Goal: Information Seeking & Learning: Learn about a topic

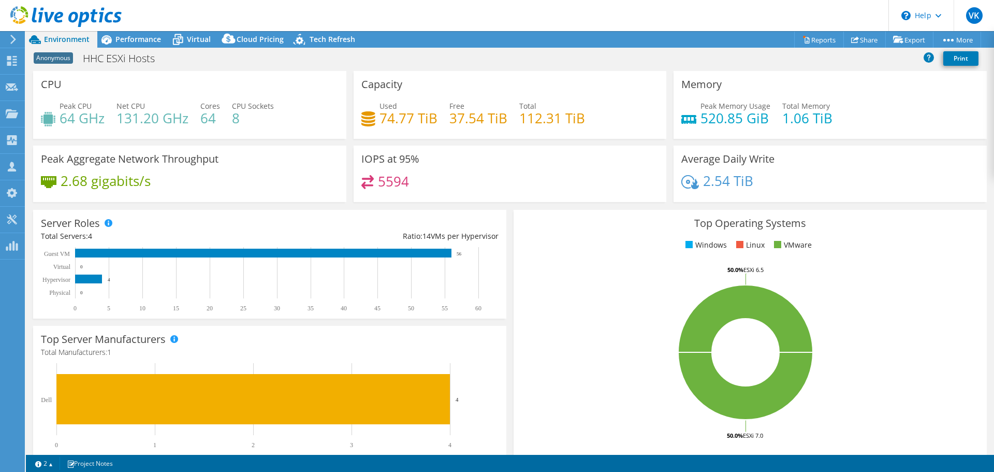
select select "USD"
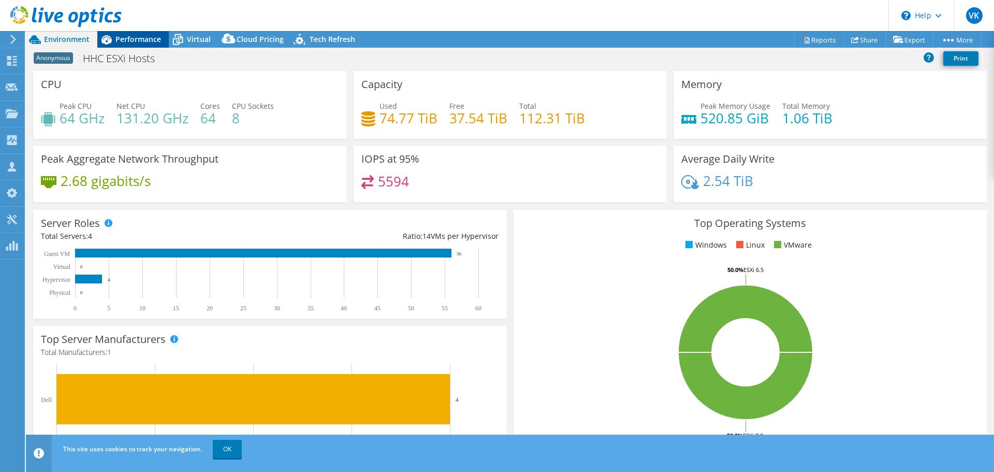
click at [138, 41] on span "Performance" at bounding box center [138, 39] width 46 height 10
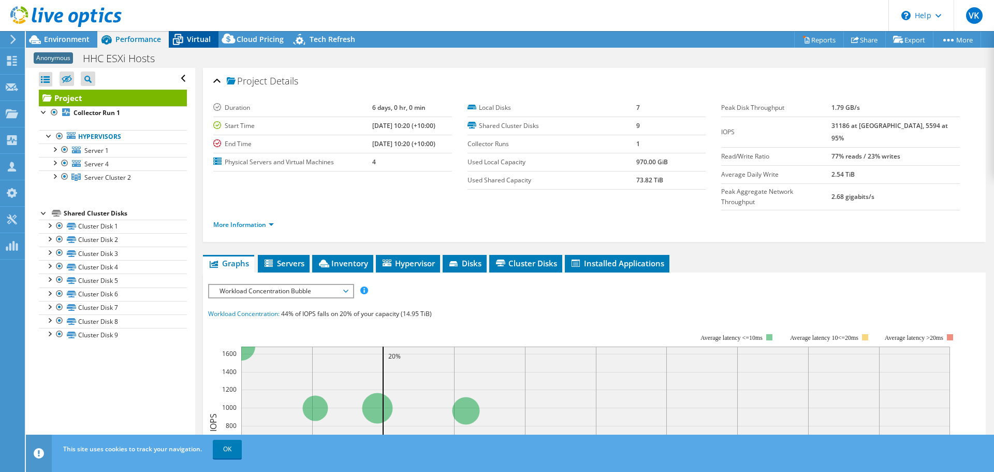
click at [181, 38] on icon at bounding box center [178, 40] width 18 height 18
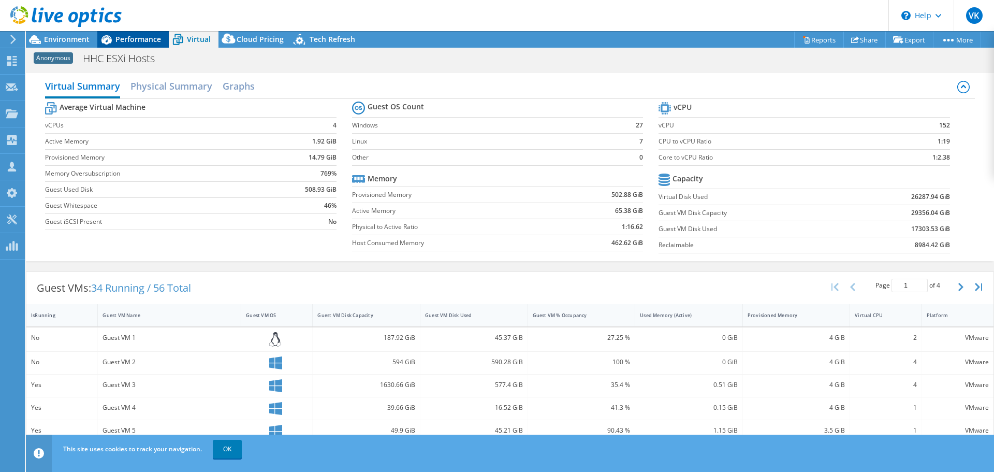
click at [125, 42] on span "Performance" at bounding box center [138, 39] width 46 height 10
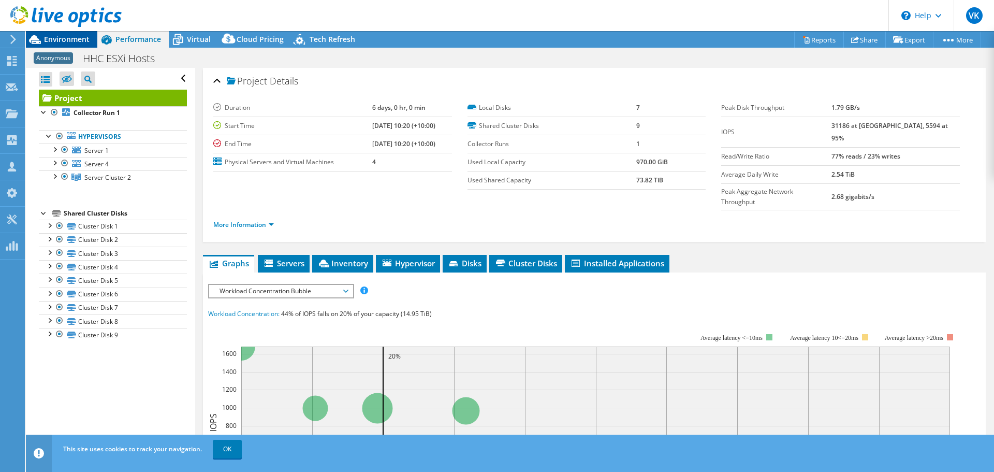
click at [59, 41] on span "Environment" at bounding box center [67, 39] width 46 height 10
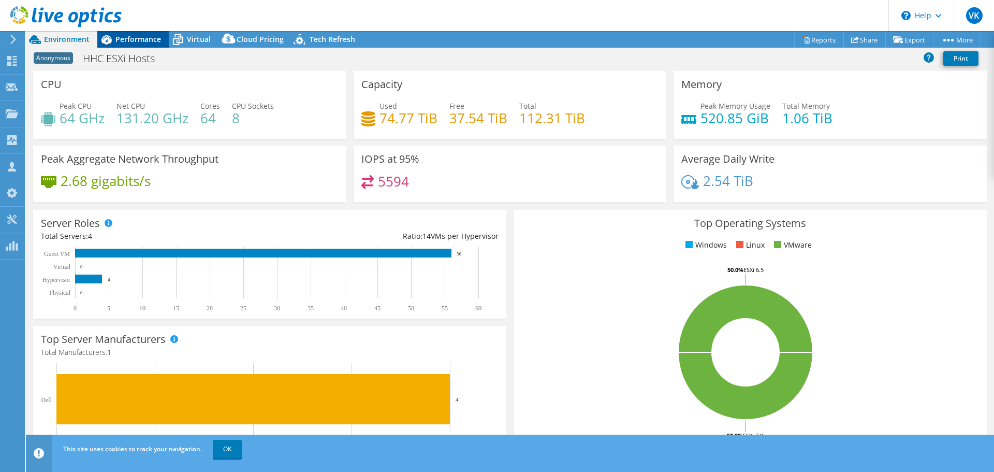
click at [105, 37] on icon at bounding box center [106, 40] width 18 height 18
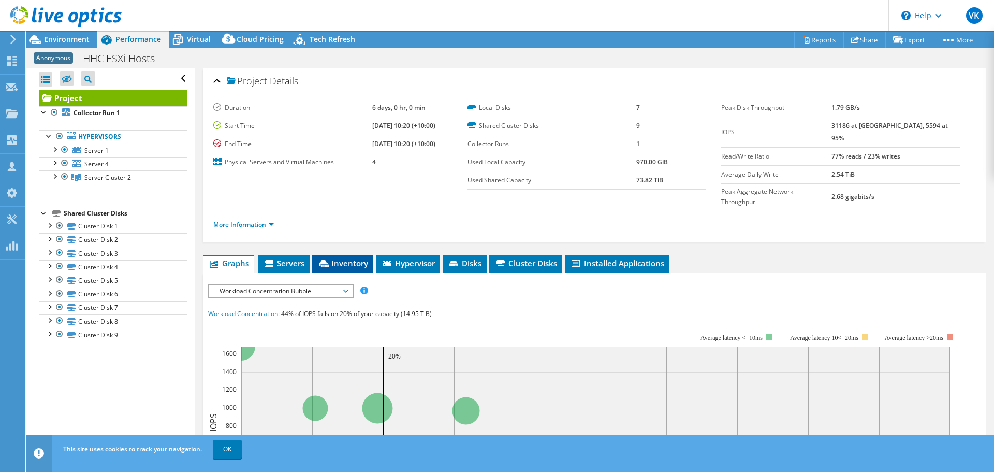
click at [357, 258] on span "Inventory" at bounding box center [342, 263] width 51 height 10
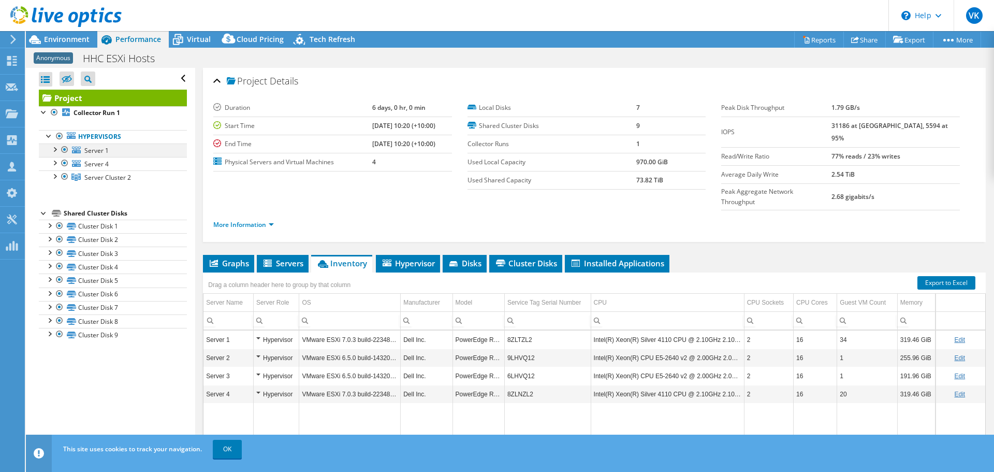
click at [53, 149] on div at bounding box center [54, 148] width 10 height 10
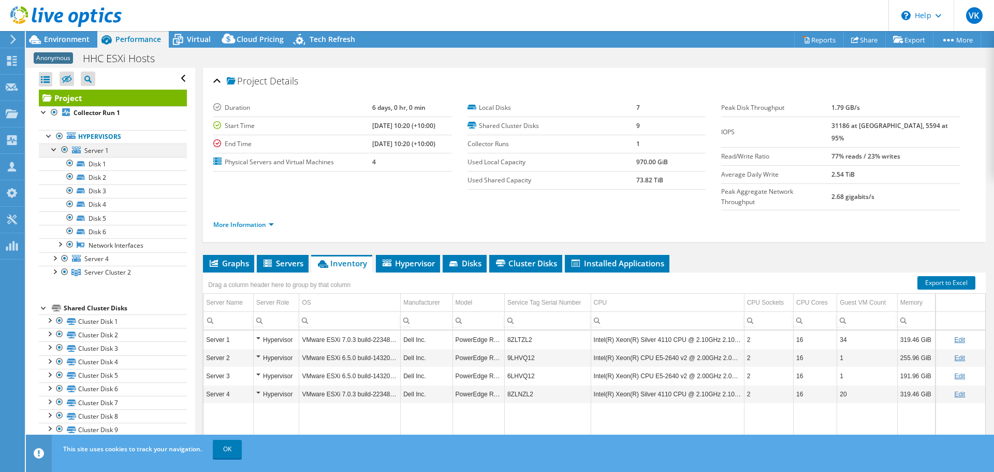
click at [51, 150] on div at bounding box center [54, 148] width 10 height 10
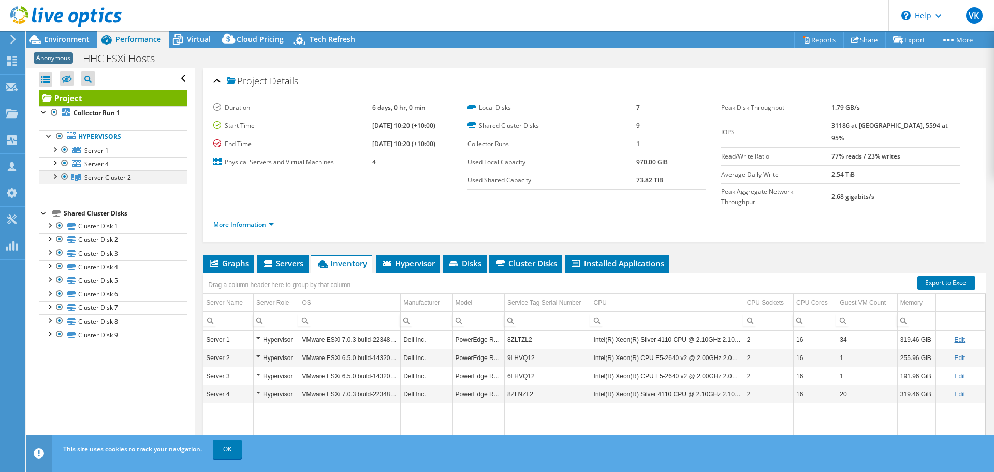
click at [56, 176] on div at bounding box center [54, 175] width 10 height 10
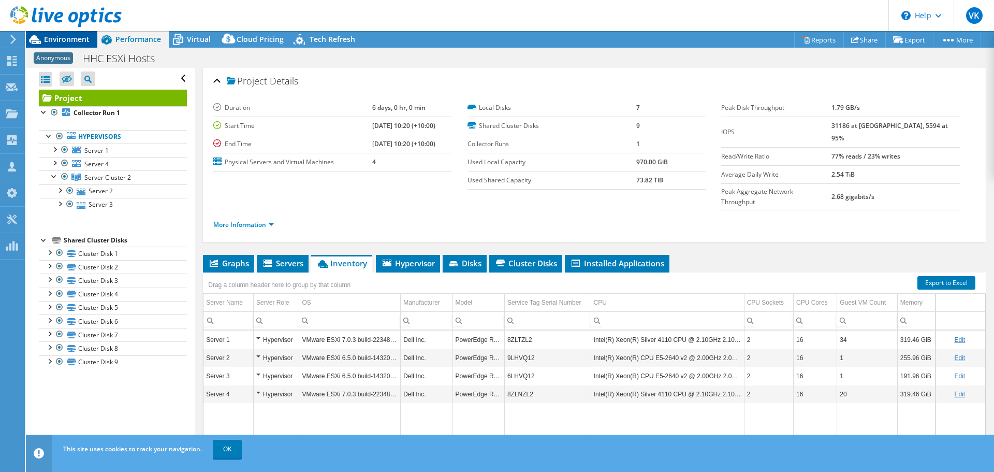
click at [70, 41] on span "Environment" at bounding box center [67, 39] width 46 height 10
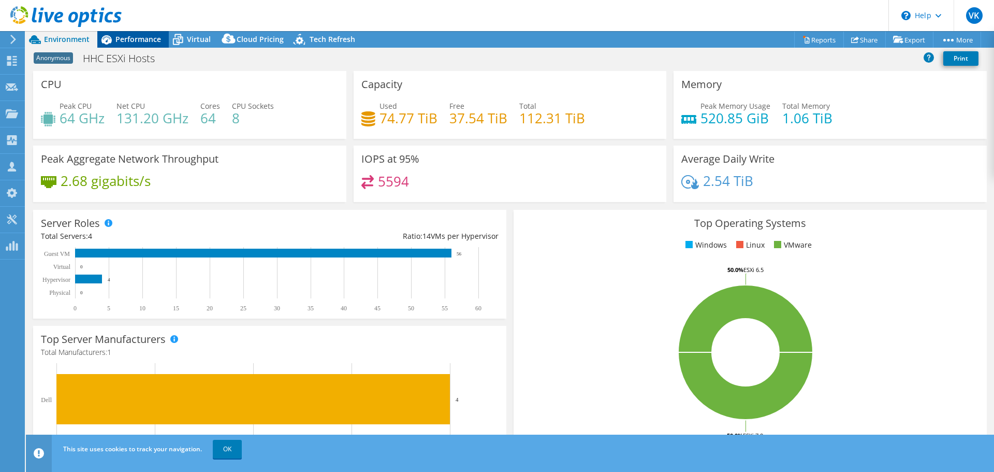
click at [142, 37] on span "Performance" at bounding box center [138, 39] width 46 height 10
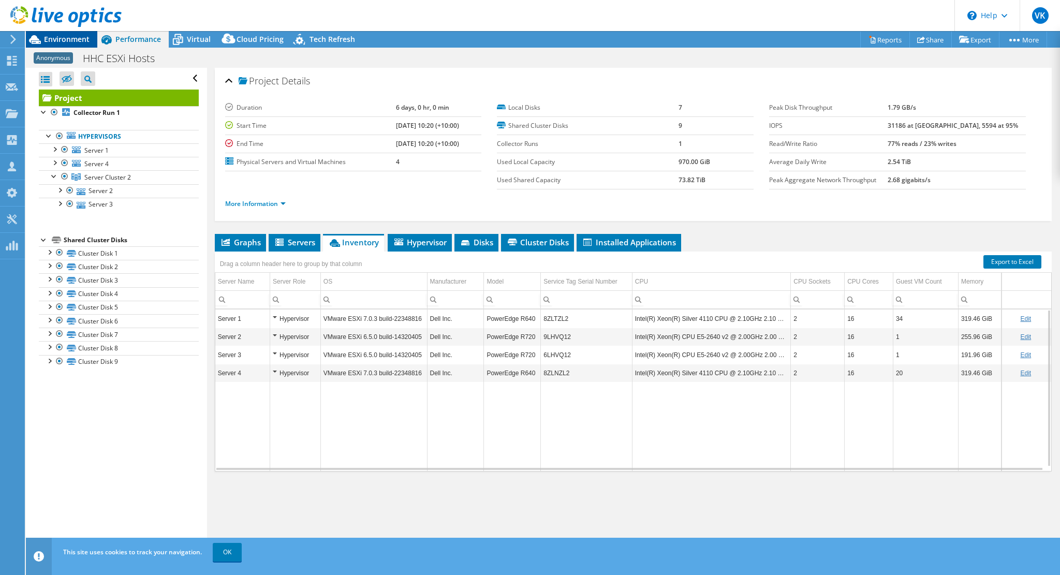
click at [88, 39] on span "Environment" at bounding box center [67, 39] width 46 height 10
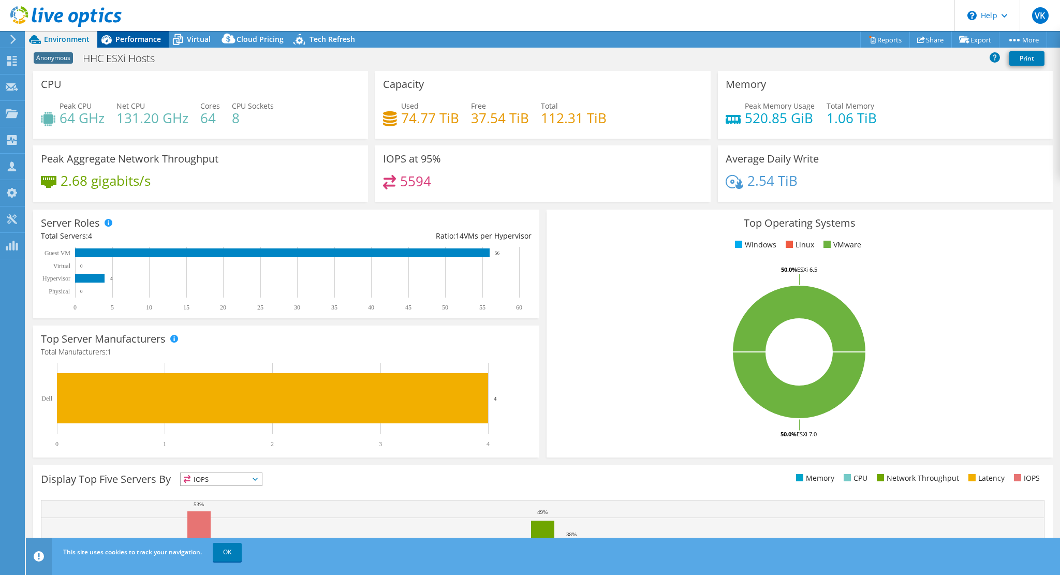
click at [129, 40] on span "Performance" at bounding box center [138, 39] width 46 height 10
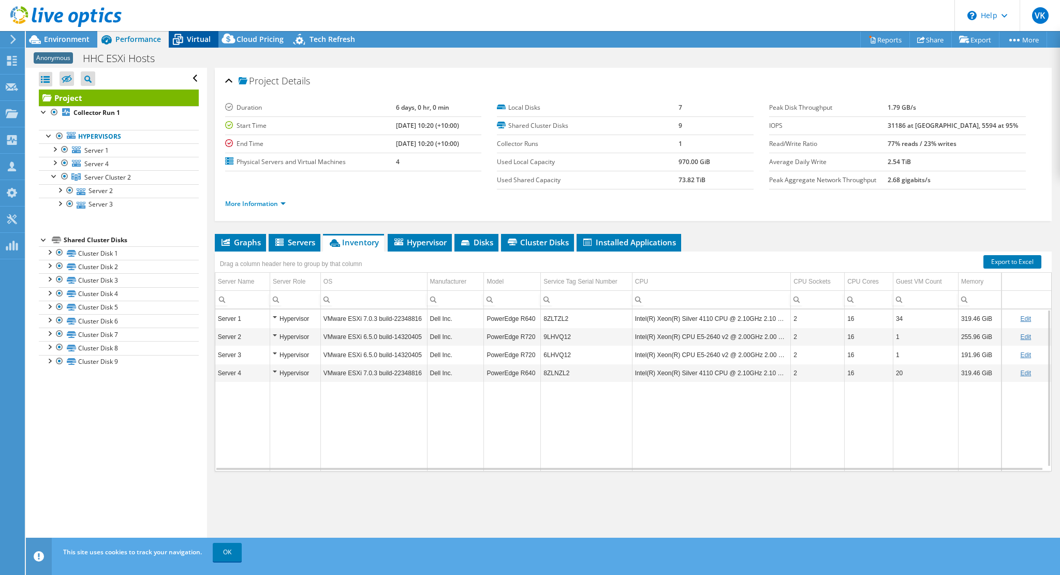
click at [194, 37] on span "Virtual" at bounding box center [199, 39] width 24 height 10
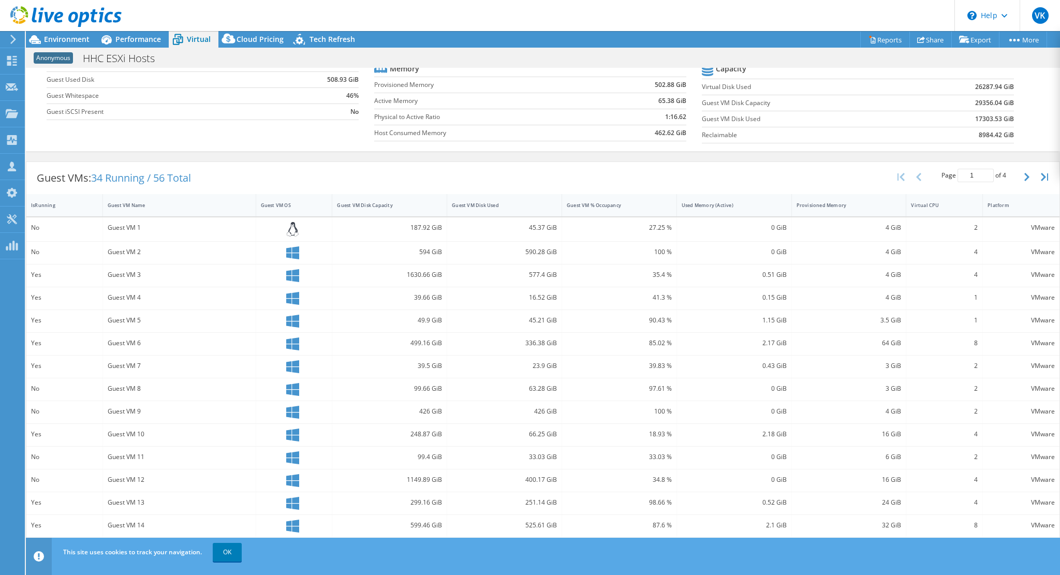
scroll to position [117, 0]
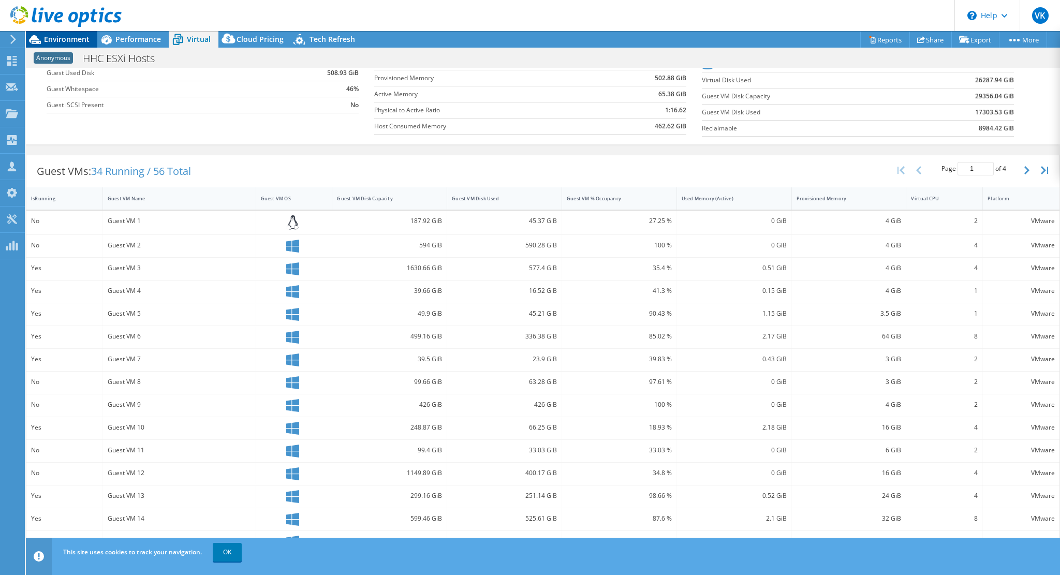
click at [54, 43] on span "Environment" at bounding box center [67, 39] width 46 height 10
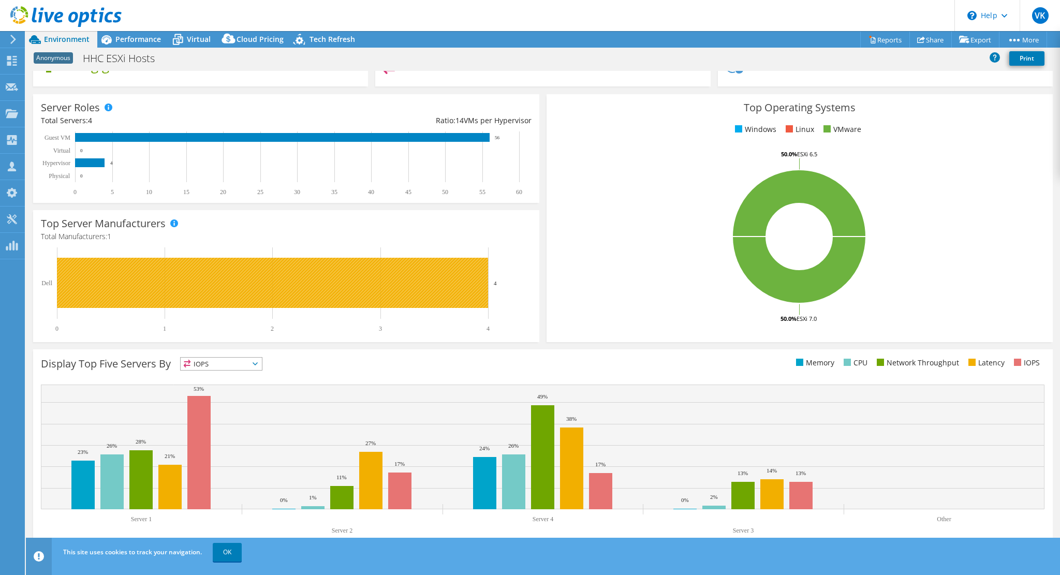
scroll to position [0, 0]
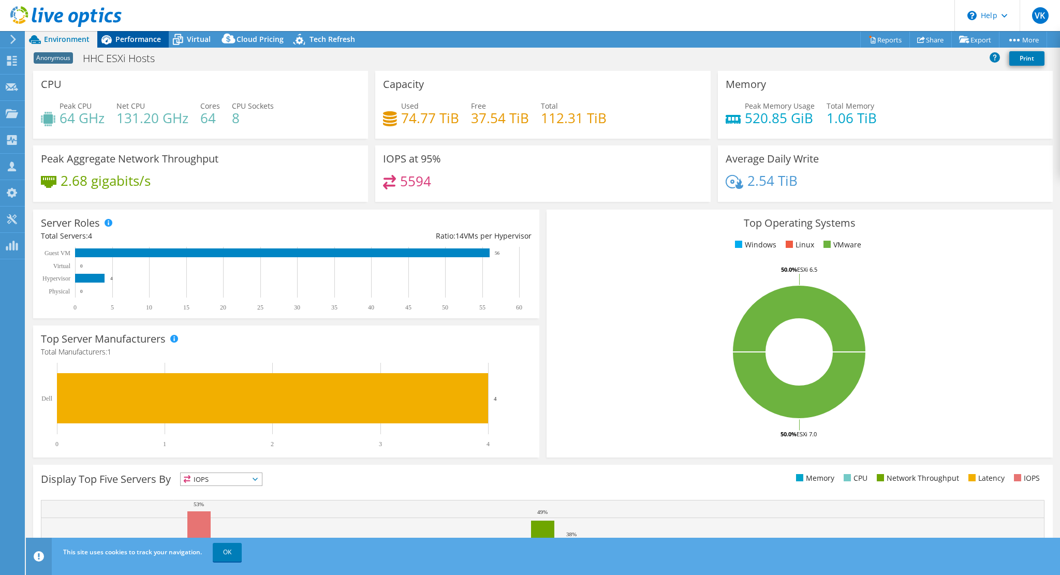
click at [116, 38] on span "Performance" at bounding box center [138, 39] width 46 height 10
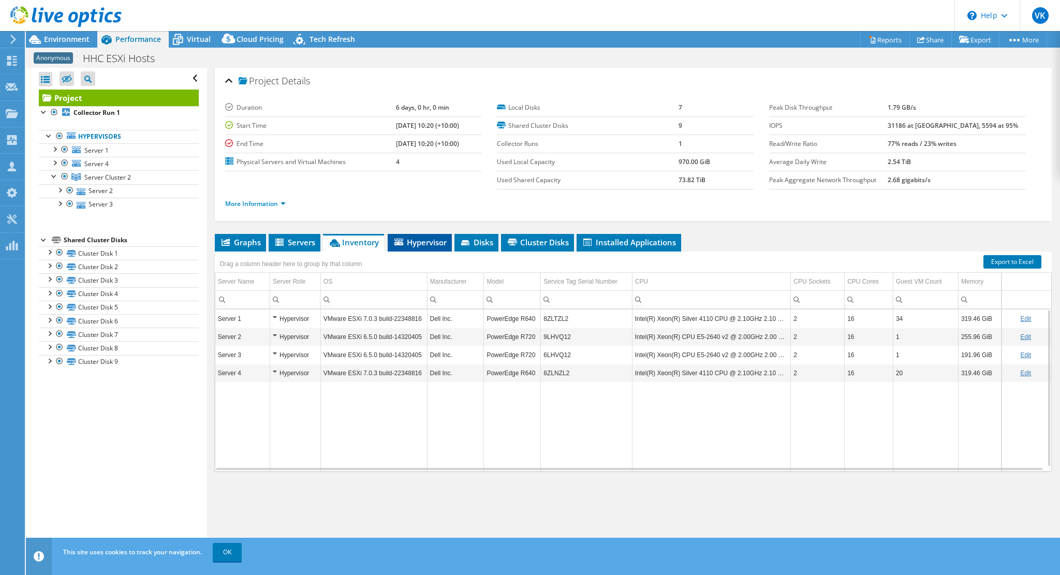
click at [410, 238] on span "Hypervisor" at bounding box center [420, 242] width 54 height 10
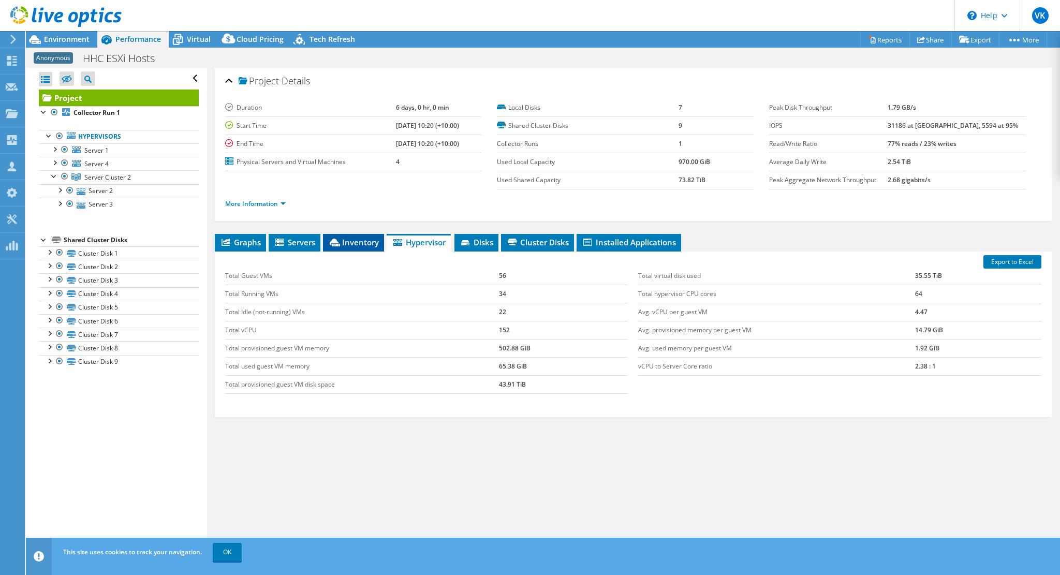
click at [337, 246] on li "Inventory" at bounding box center [353, 243] width 61 height 18
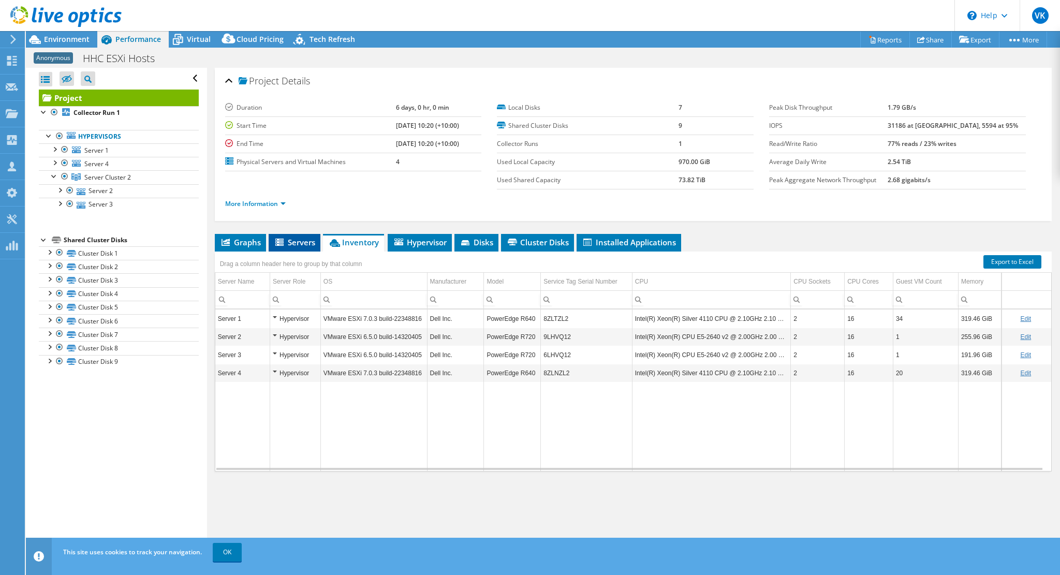
click at [309, 244] on span "Servers" at bounding box center [294, 242] width 41 height 10
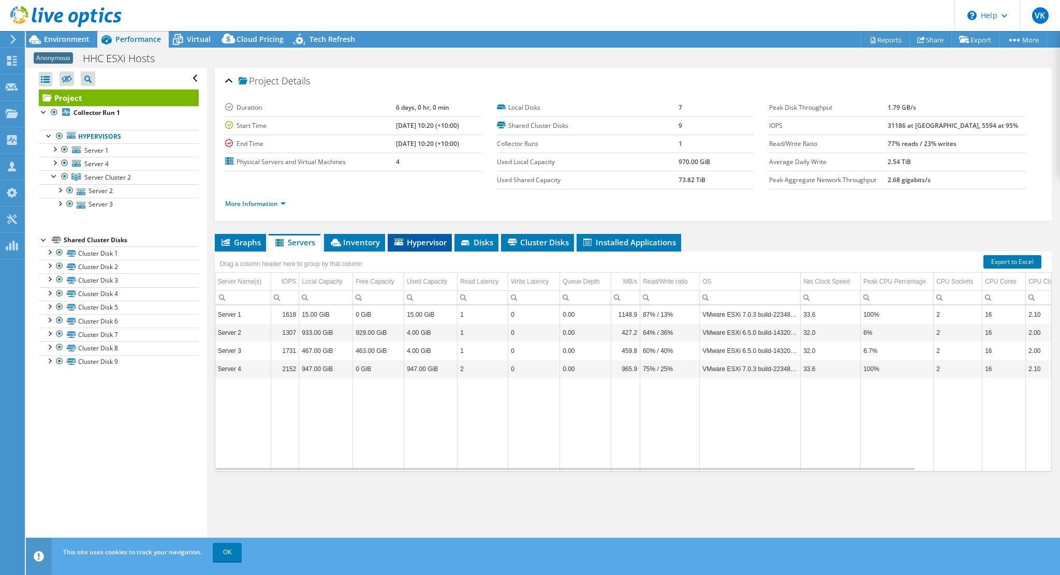
click at [413, 243] on span "Hypervisor" at bounding box center [420, 242] width 54 height 10
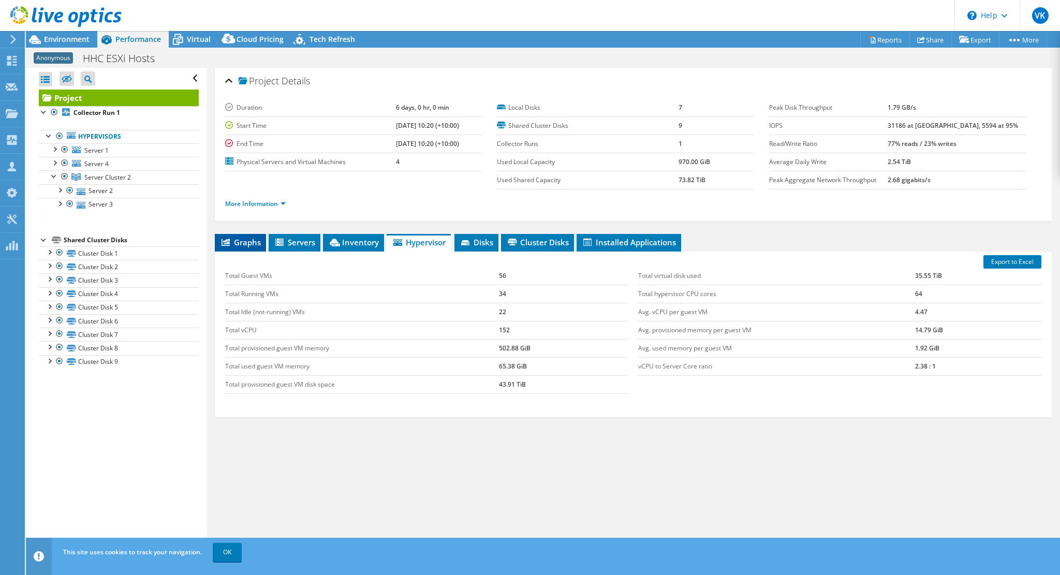
click at [241, 241] on span "Graphs" at bounding box center [240, 242] width 41 height 10
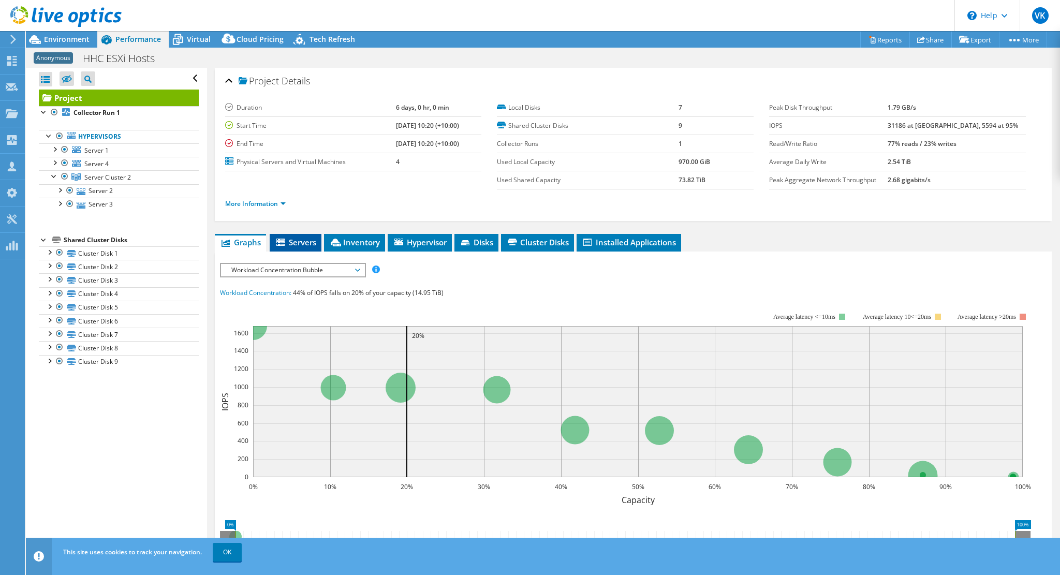
click at [285, 239] on icon at bounding box center [282, 243] width 10 height 9
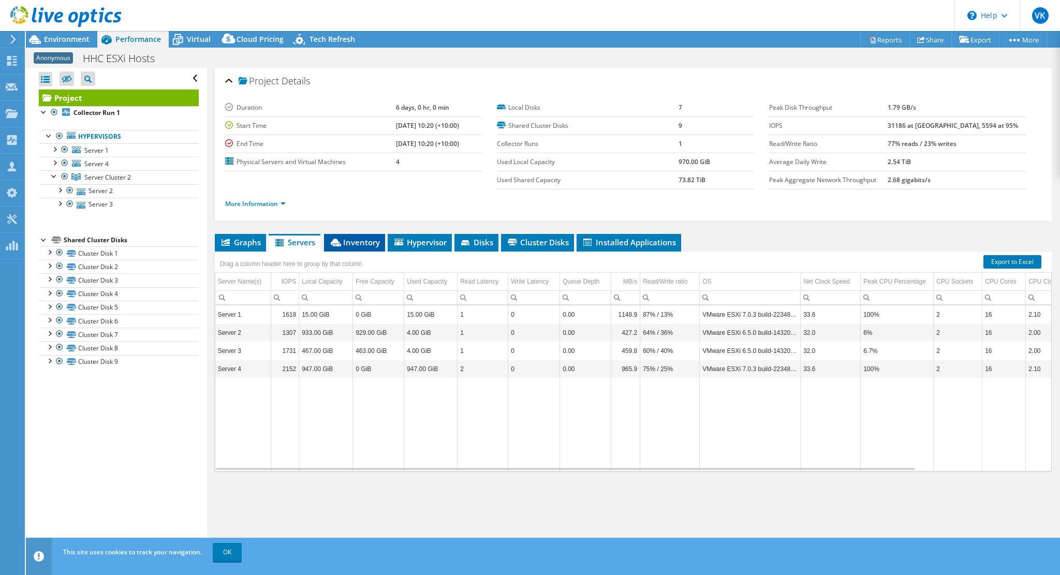
click at [348, 240] on span "Inventory" at bounding box center [354, 242] width 51 height 10
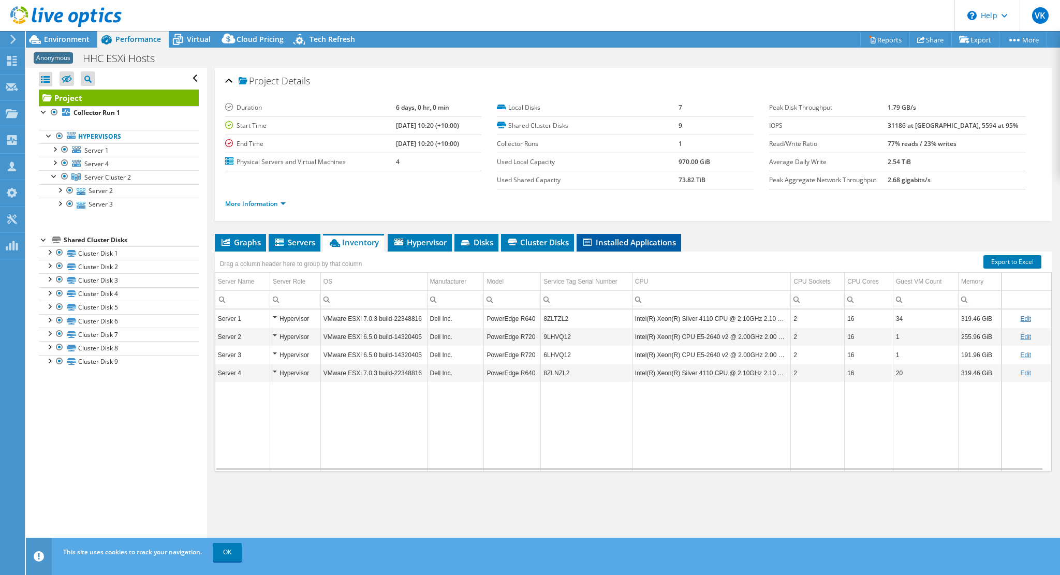
click at [600, 242] on span "Installed Applications" at bounding box center [629, 242] width 94 height 10
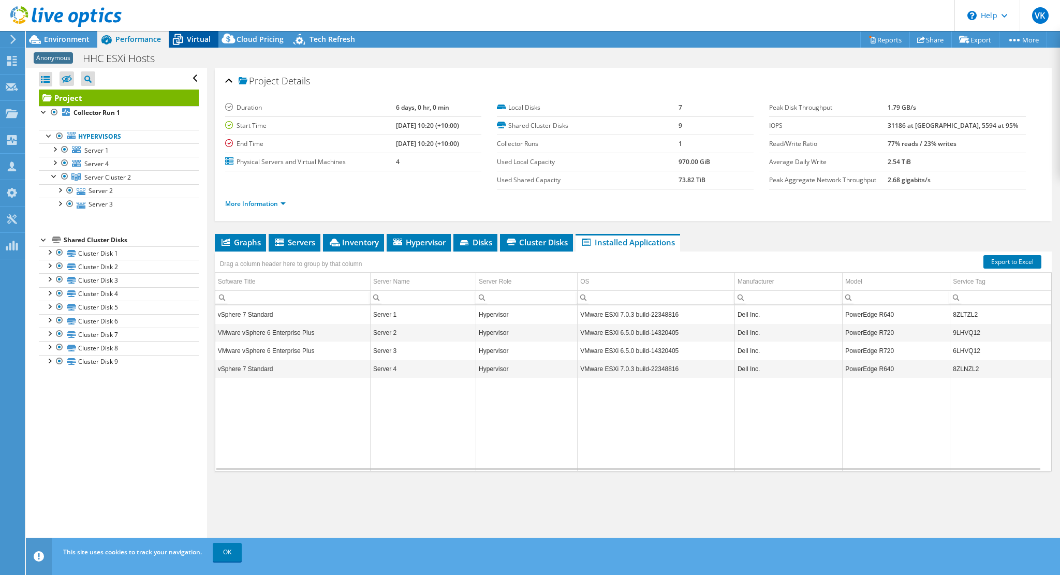
click at [187, 38] on span "Virtual" at bounding box center [199, 39] width 24 height 10
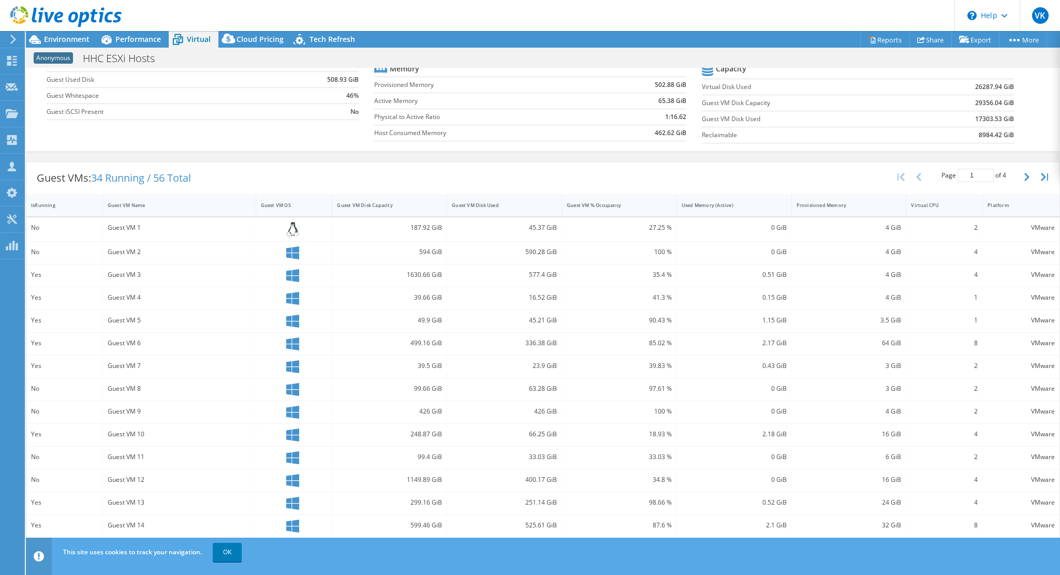
scroll to position [117, 0]
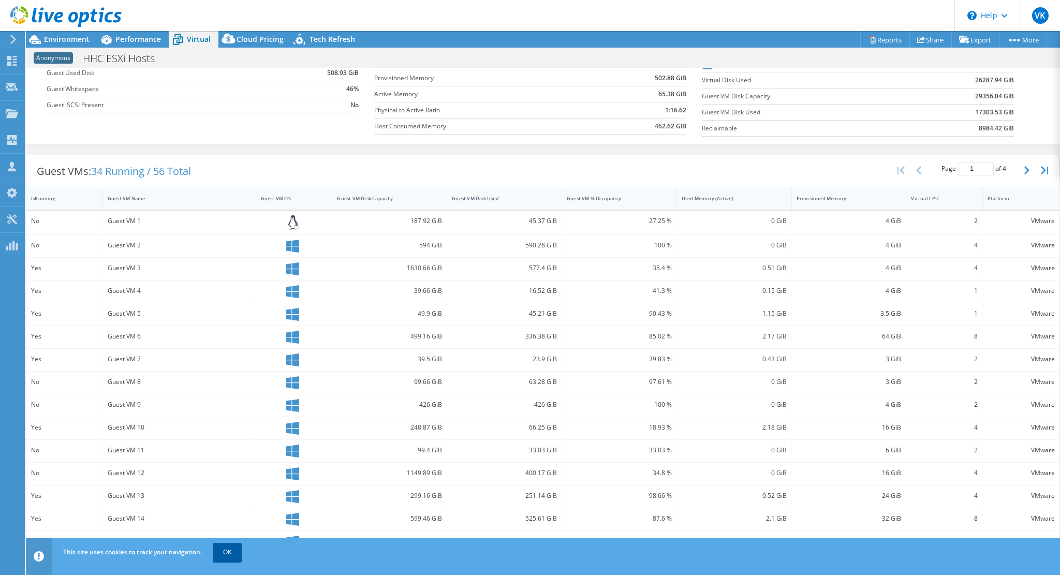
click at [229, 471] on link "OK" at bounding box center [227, 552] width 29 height 19
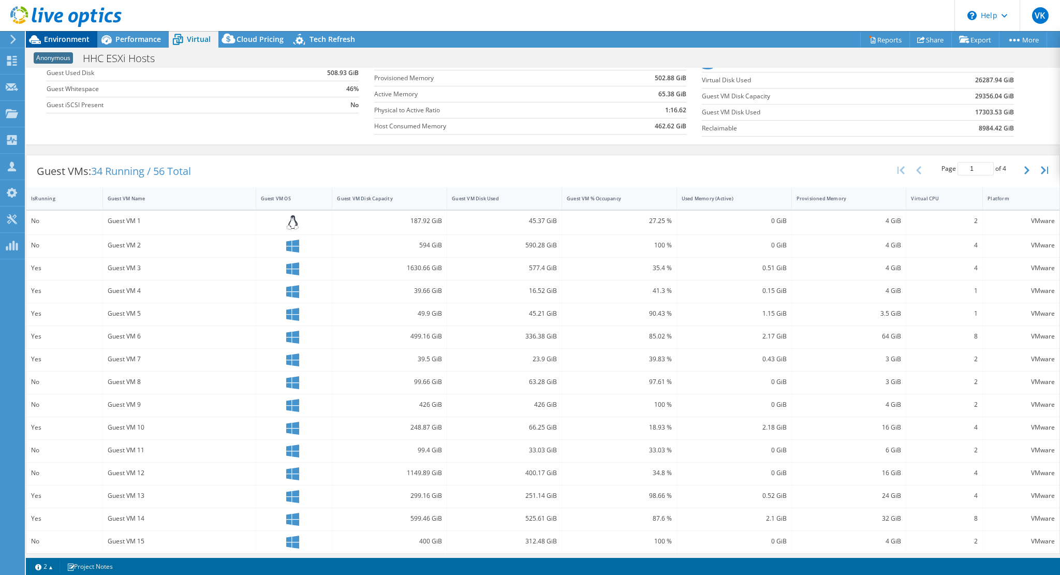
click at [69, 41] on span "Environment" at bounding box center [67, 39] width 46 height 10
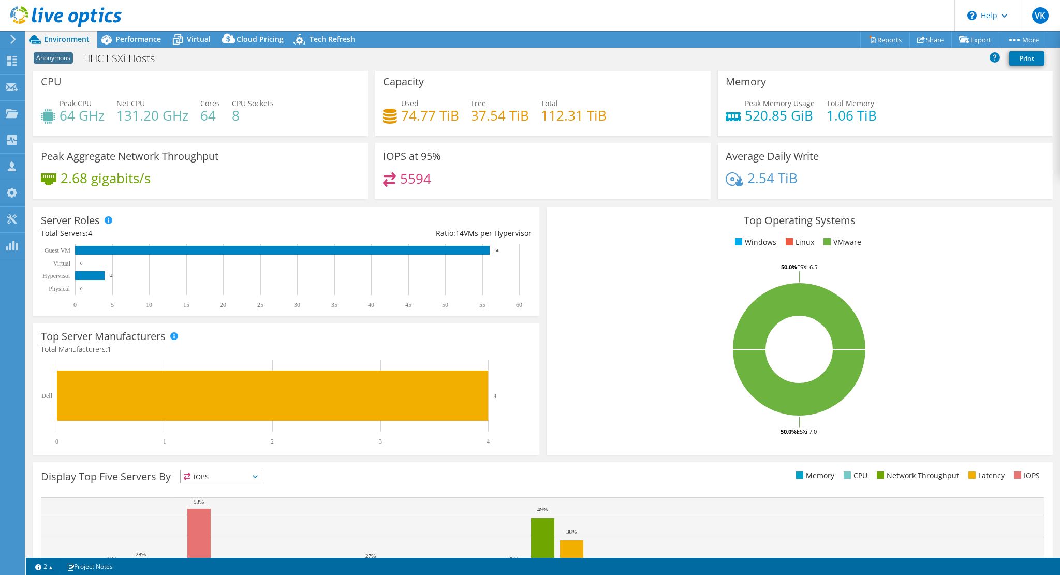
scroll to position [0, 0]
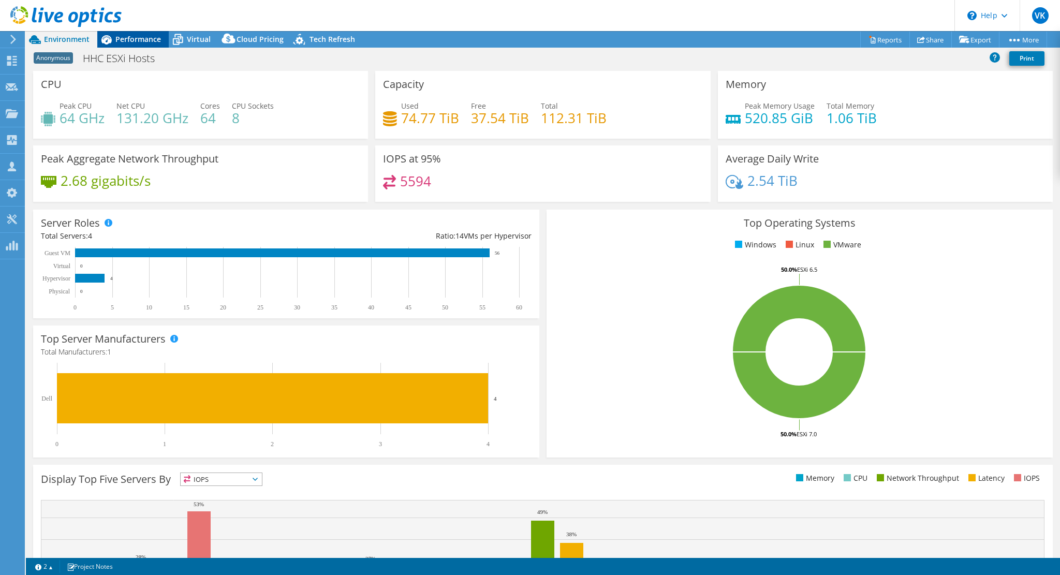
click at [126, 39] on span "Performance" at bounding box center [138, 39] width 46 height 10
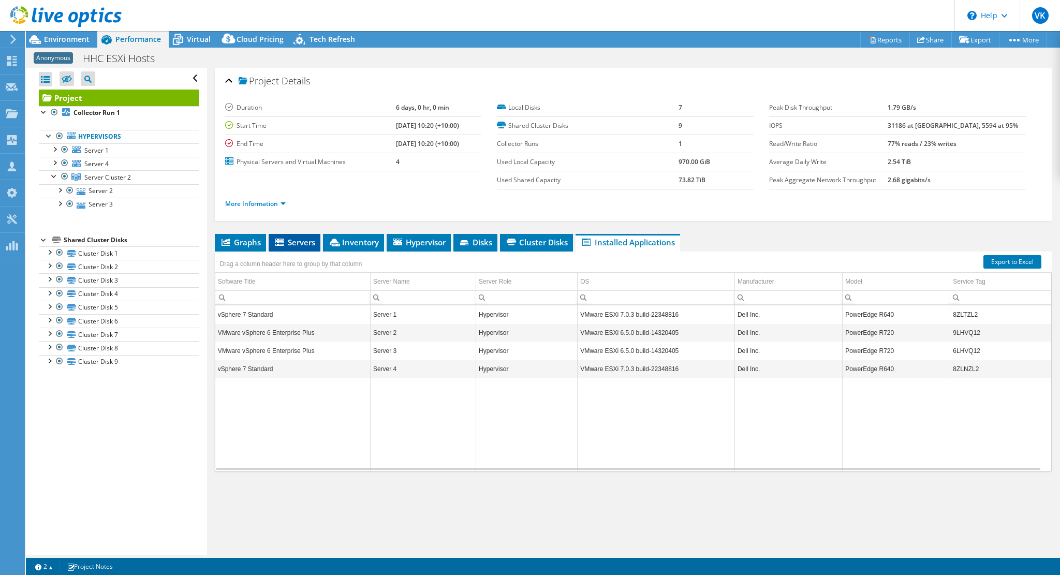
click at [298, 243] on span "Servers" at bounding box center [294, 242] width 41 height 10
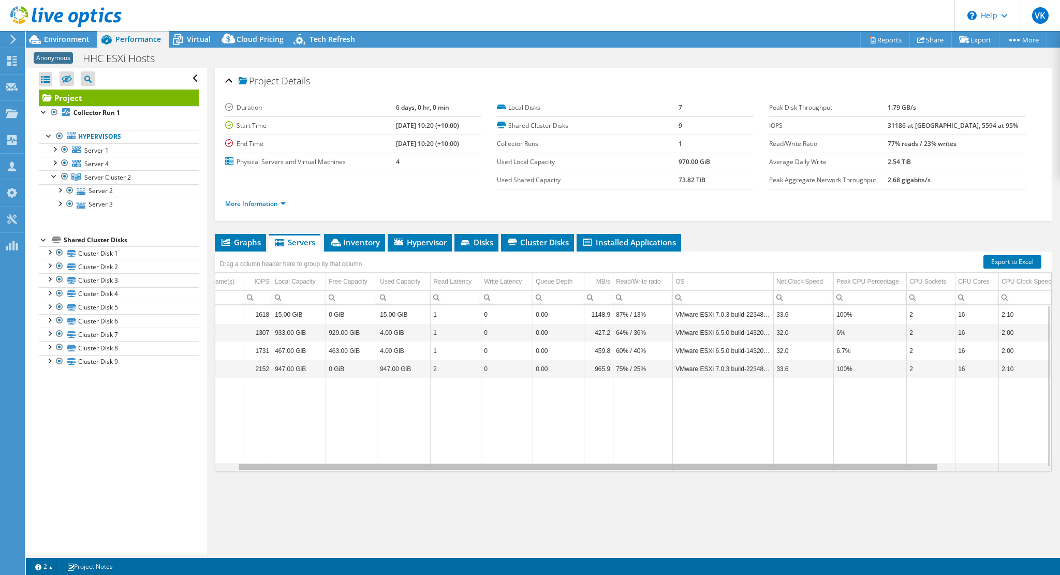
scroll to position [0, 151]
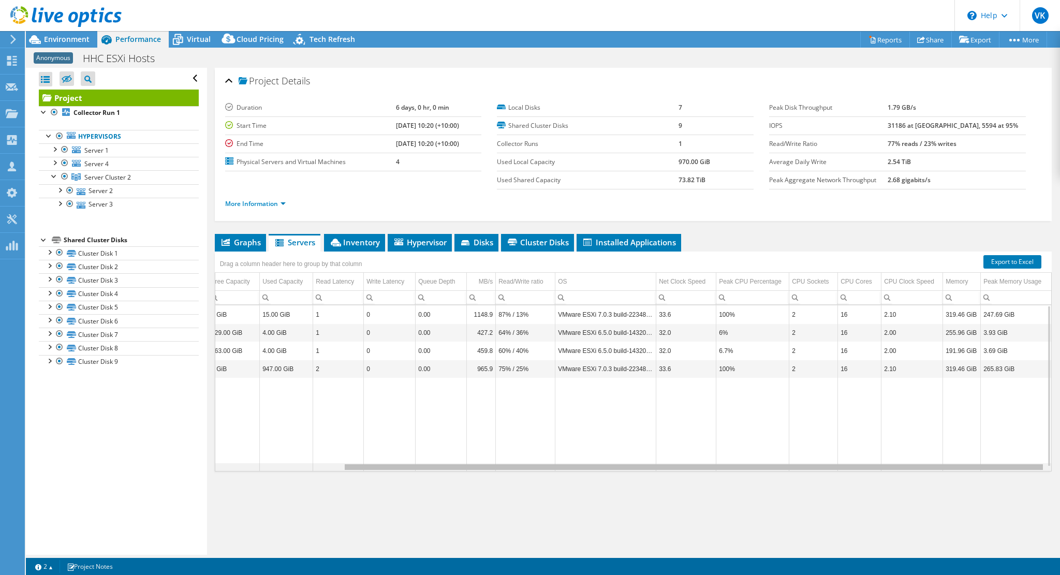
drag, startPoint x: 754, startPoint y: 464, endPoint x: 884, endPoint y: 467, distance: 130.5
click at [913, 471] on body "VK Partner Team Member Voldis Kains [EMAIL_ADDRESS][DOMAIN_NAME] dickerdata_com…" at bounding box center [530, 287] width 1060 height 575
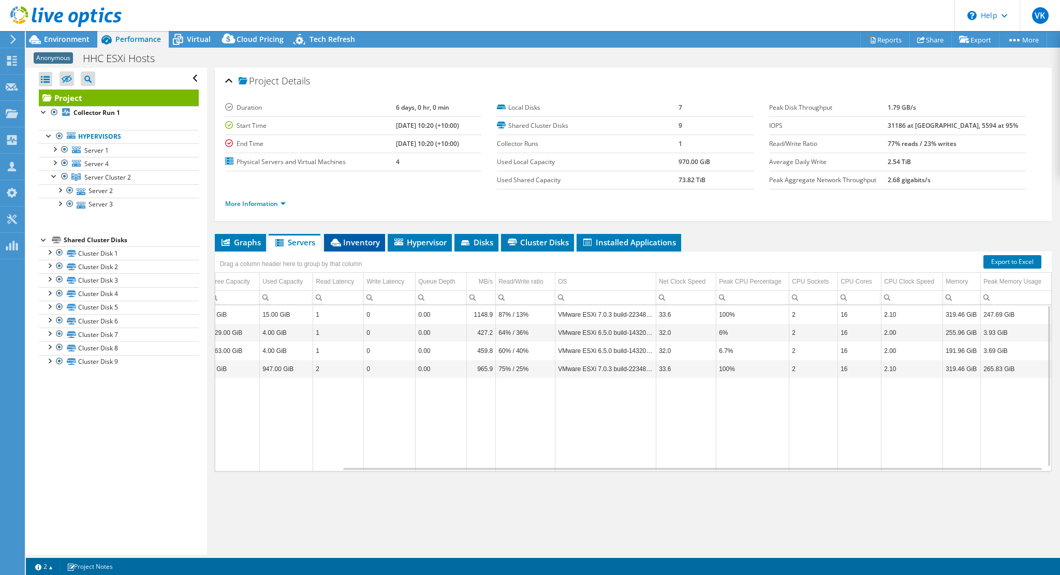
click at [352, 243] on span "Inventory" at bounding box center [354, 242] width 51 height 10
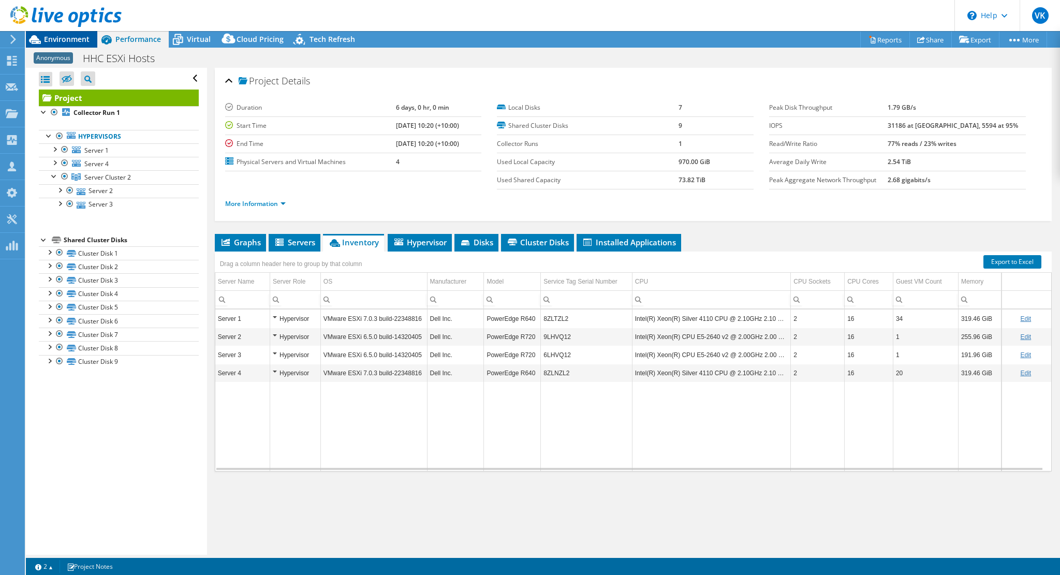
click at [68, 43] on span "Environment" at bounding box center [67, 39] width 46 height 10
